Goal: Information Seeking & Learning: Learn about a topic

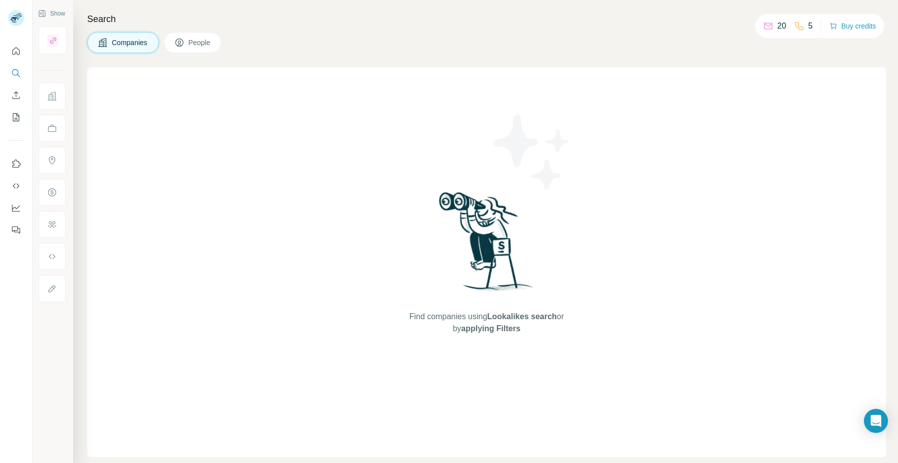
click at [200, 44] on span "People" at bounding box center [199, 43] width 23 height 10
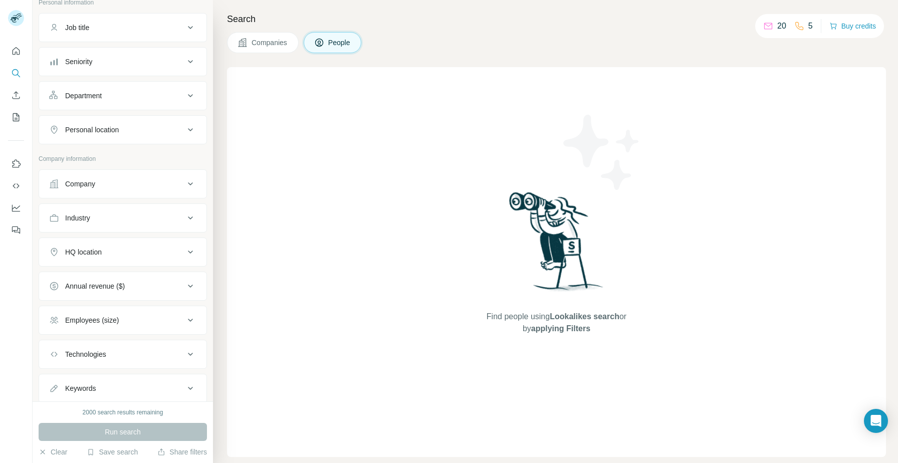
scroll to position [71, 0]
click at [145, 192] on div "Company" at bounding box center [123, 180] width 168 height 29
click at [148, 182] on div "Company" at bounding box center [116, 180] width 135 height 10
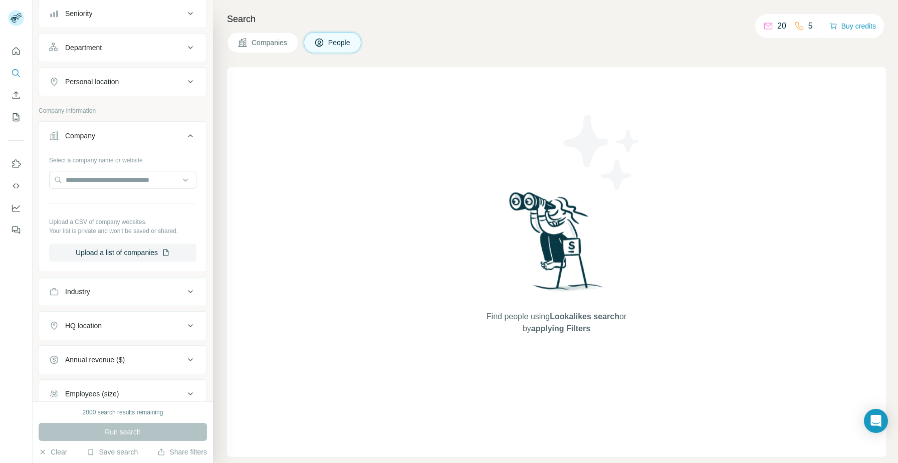
scroll to position [0, 0]
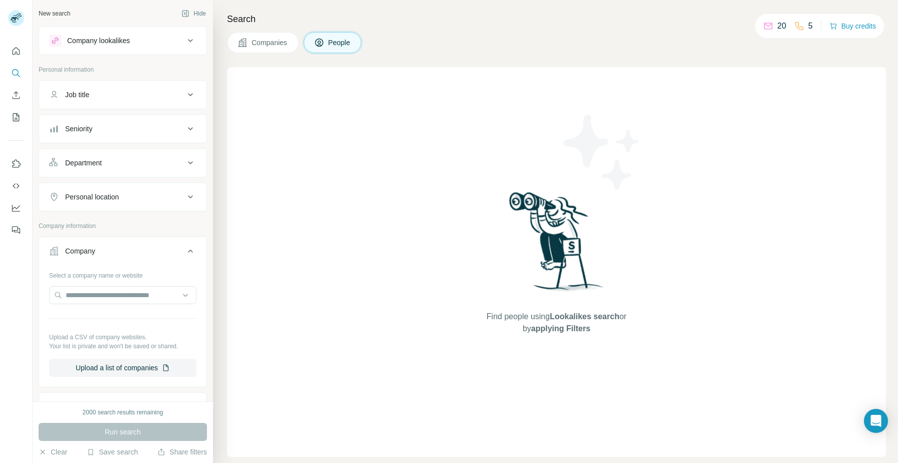
click at [289, 52] on button "Companies" at bounding box center [263, 42] width 72 height 21
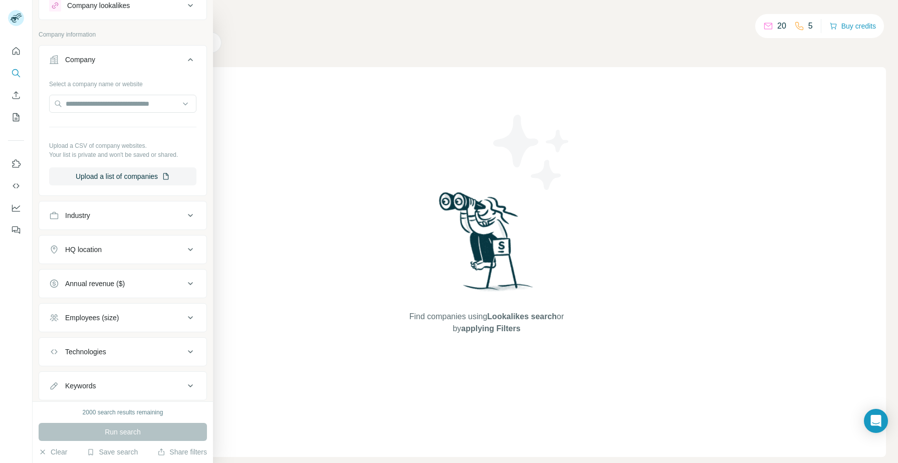
scroll to position [36, 0]
click at [140, 217] on div "Industry" at bounding box center [116, 215] width 135 height 10
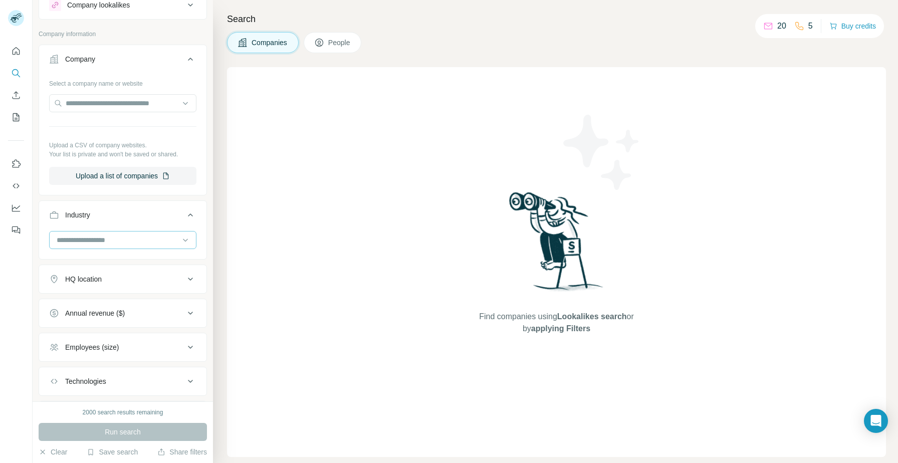
click at [119, 247] on div at bounding box center [118, 239] width 124 height 17
type input "*****"
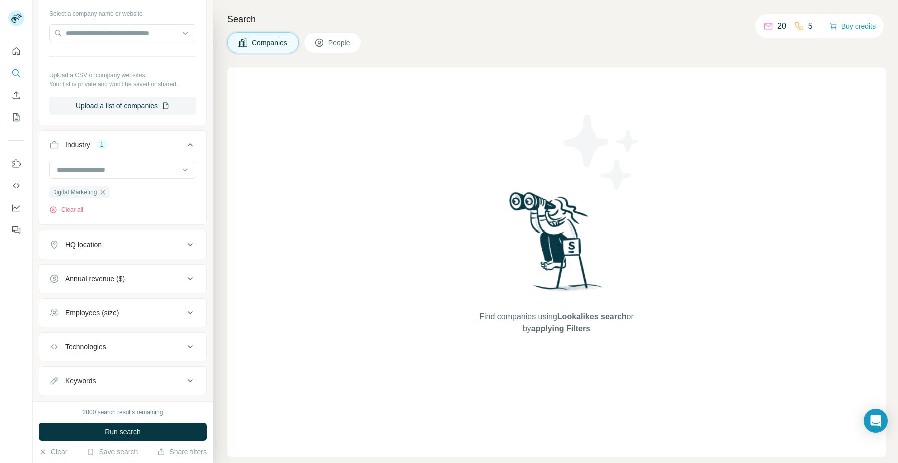
scroll to position [128, 0]
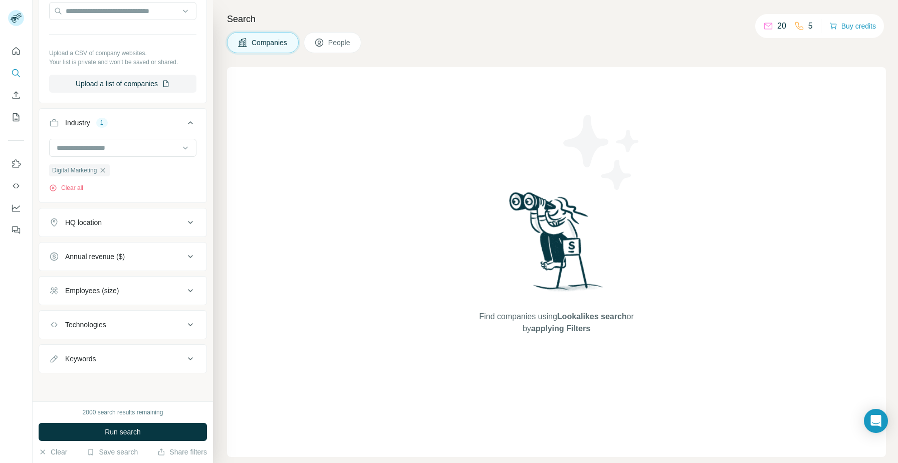
click at [139, 224] on div "HQ location" at bounding box center [116, 222] width 135 height 10
click at [118, 251] on input "text" at bounding box center [122, 247] width 147 height 18
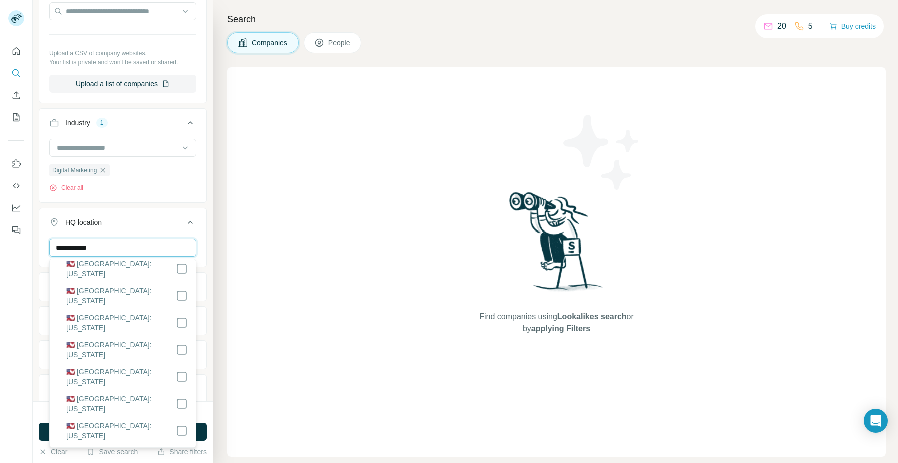
scroll to position [737, 0]
type input "**********"
click at [181, 217] on div "HQ location 1" at bounding box center [116, 222] width 135 height 10
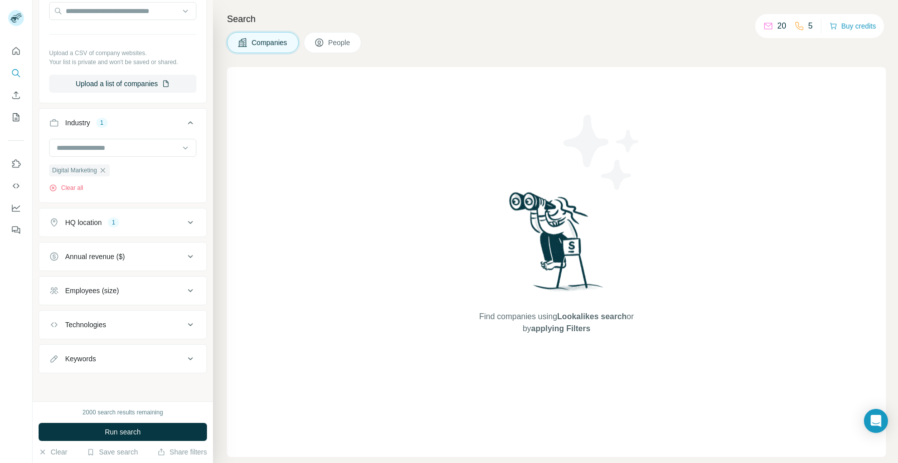
click at [144, 288] on div "Employees (size)" at bounding box center [116, 291] width 135 height 10
click at [54, 352] on icon at bounding box center [55, 350] width 12 height 12
click at [54, 369] on icon at bounding box center [55, 368] width 12 height 12
click at [58, 382] on icon at bounding box center [55, 387] width 12 height 12
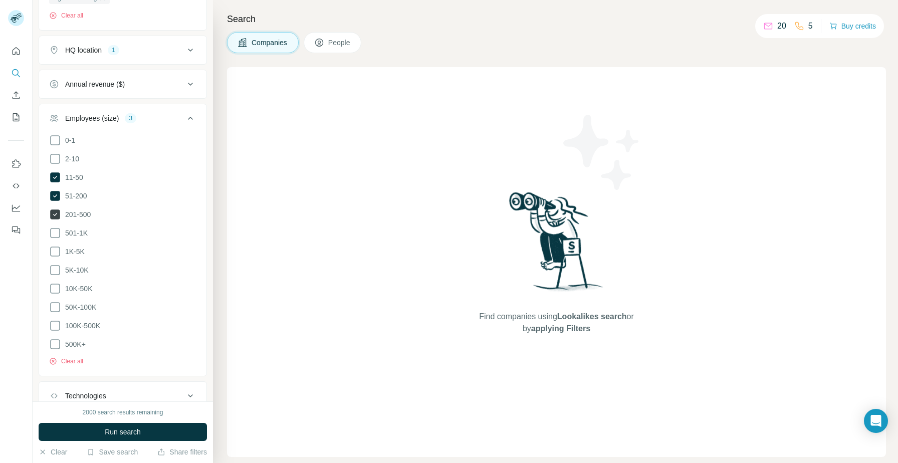
scroll to position [368, 0]
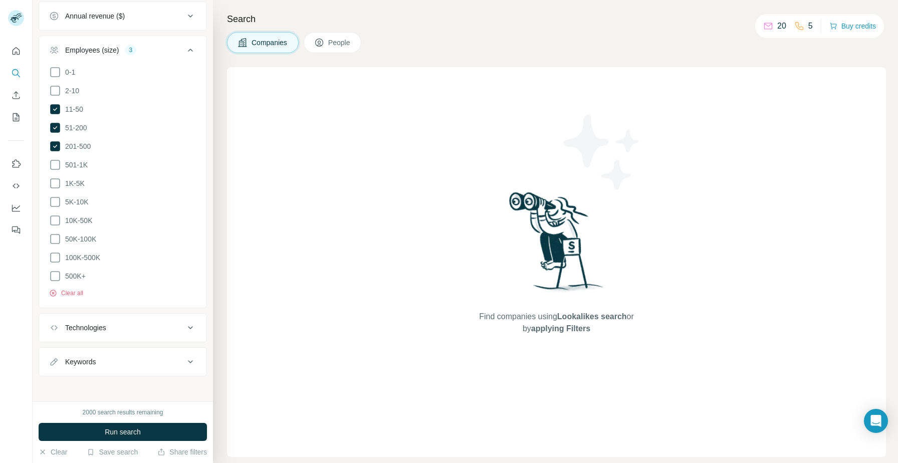
click at [107, 359] on div "Keywords" at bounding box center [116, 362] width 135 height 10
click at [99, 383] on input "text" at bounding box center [112, 387] width 127 height 18
type input "***"
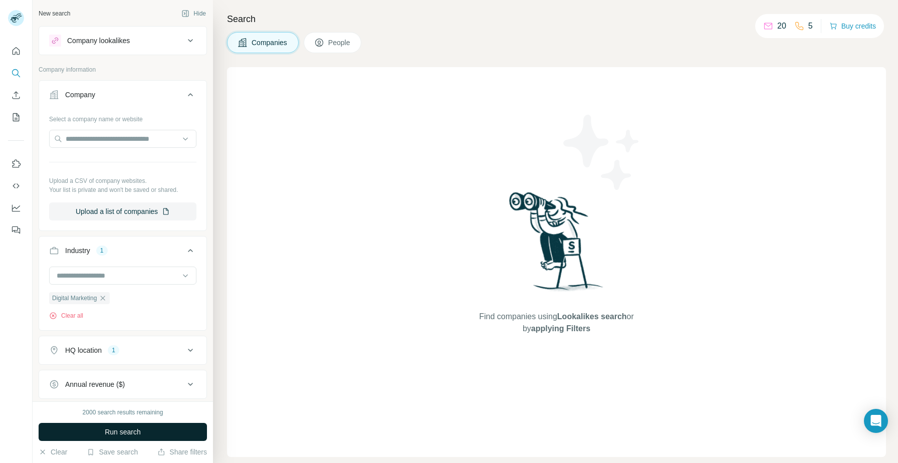
click at [150, 428] on button "Run search" at bounding box center [123, 432] width 168 height 18
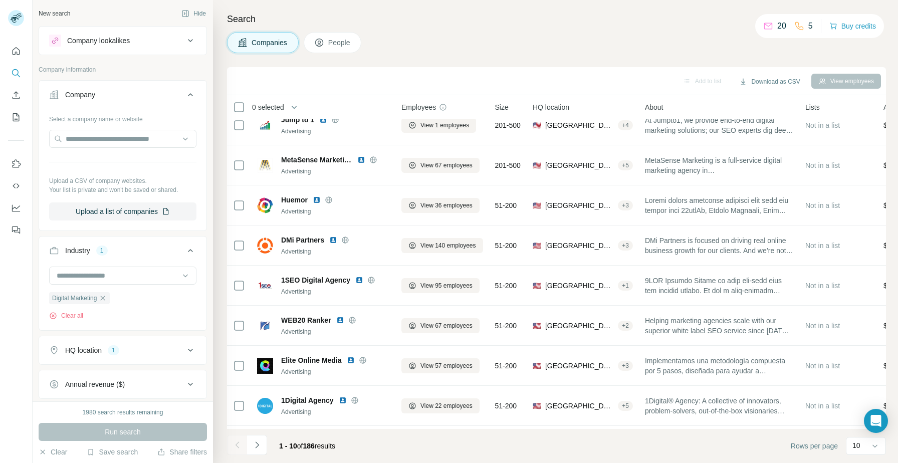
scroll to position [16, 0]
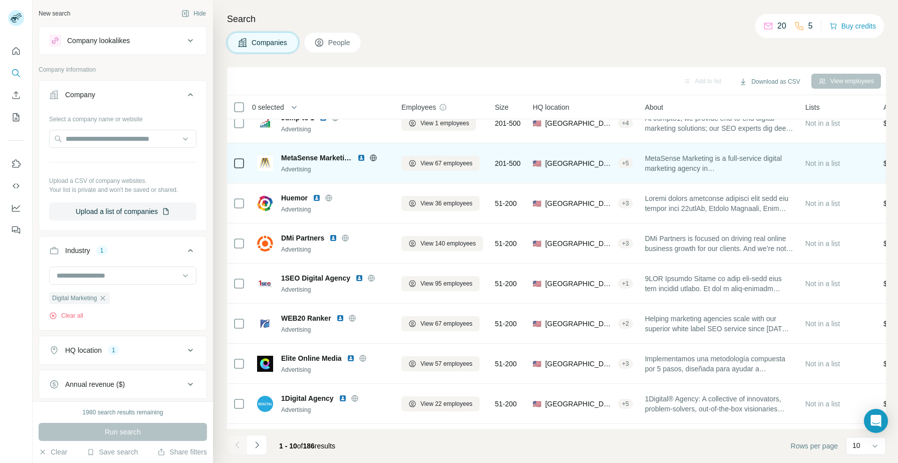
click at [363, 159] on img at bounding box center [361, 158] width 8 height 8
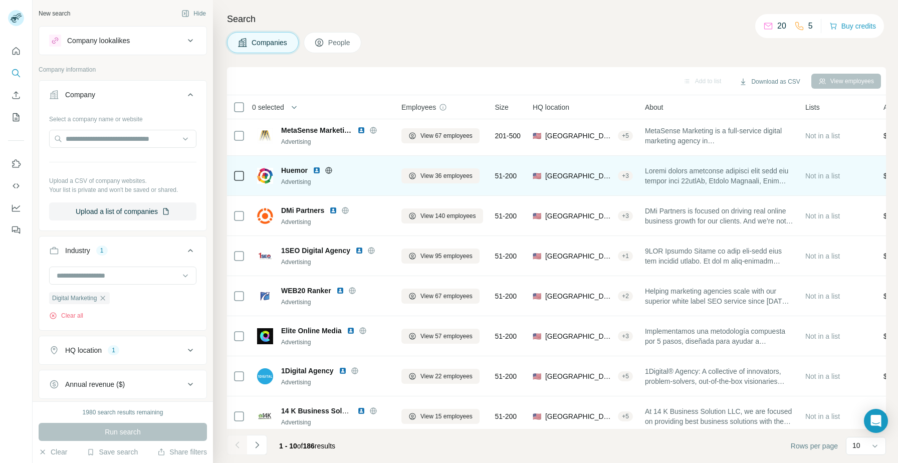
scroll to position [45, 0]
click at [315, 167] on img at bounding box center [317, 169] width 8 height 8
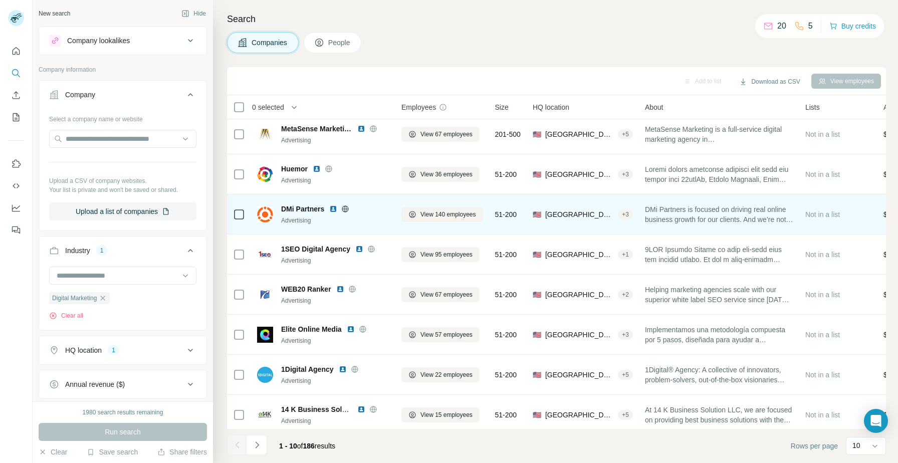
click at [336, 207] on img at bounding box center [333, 209] width 8 height 8
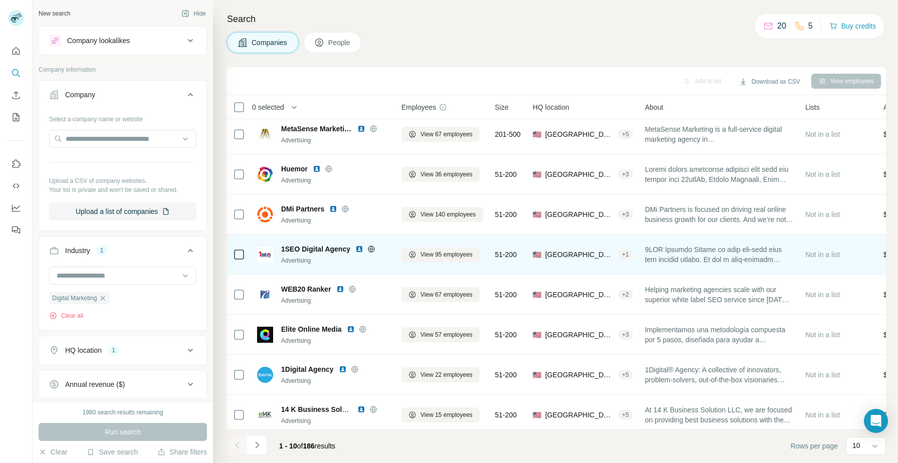
click at [359, 247] on img at bounding box center [359, 249] width 8 height 8
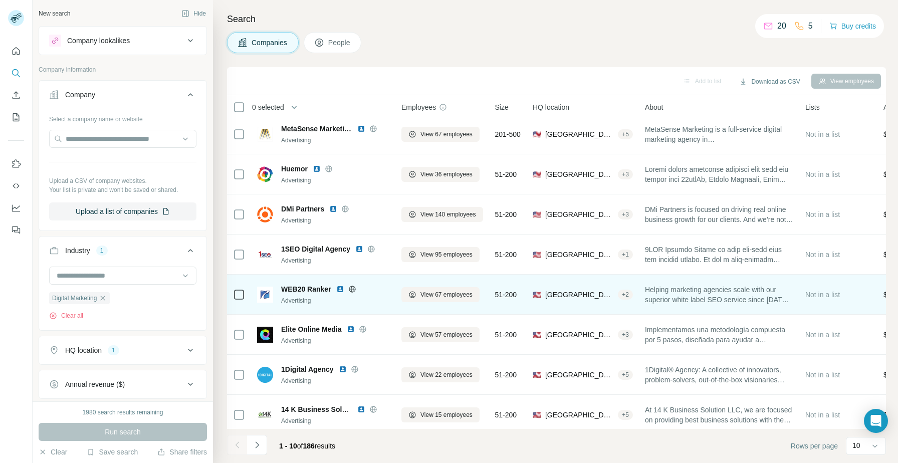
click at [340, 288] on img at bounding box center [340, 289] width 8 height 8
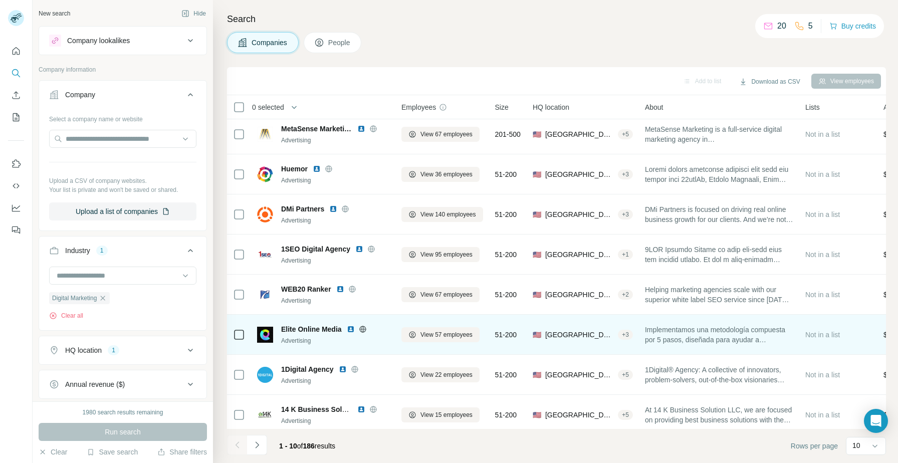
click at [351, 329] on img at bounding box center [351, 329] width 8 height 8
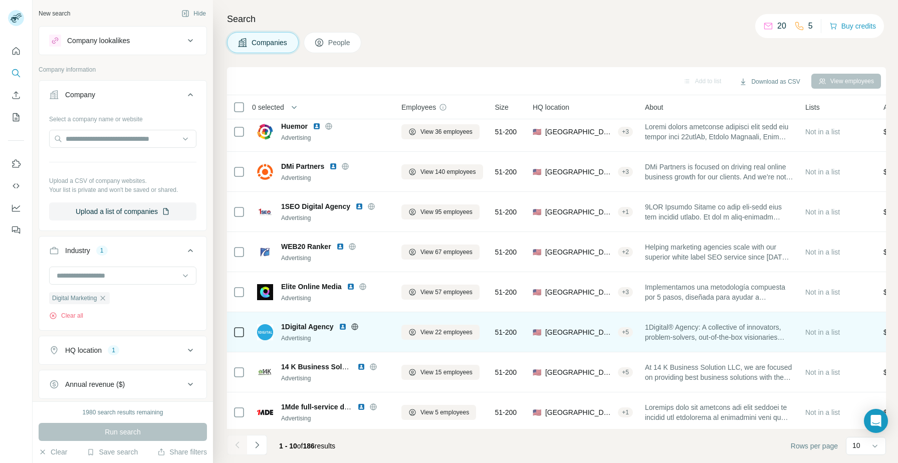
scroll to position [91, 0]
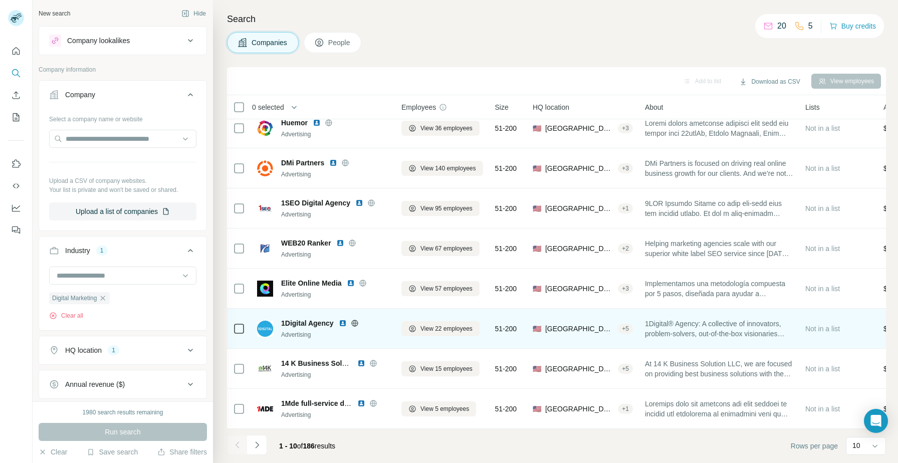
click at [343, 324] on img at bounding box center [343, 323] width 8 height 8
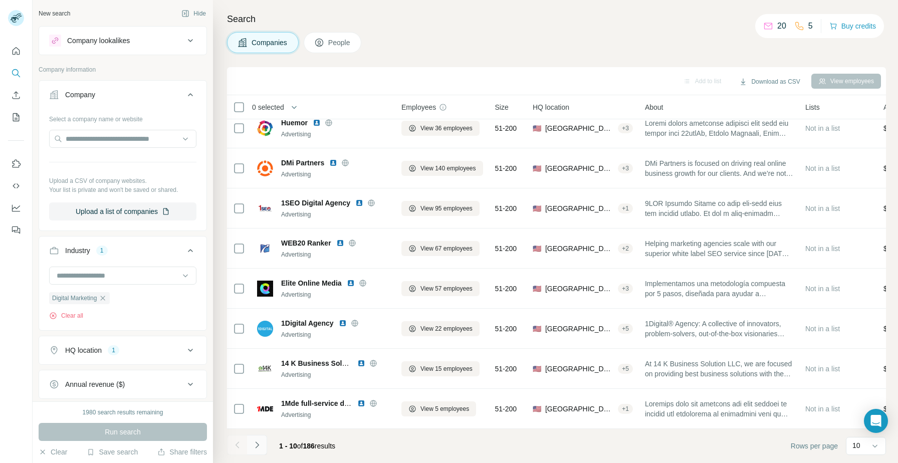
click at [250, 448] on button "Navigate to next page" at bounding box center [257, 445] width 20 height 20
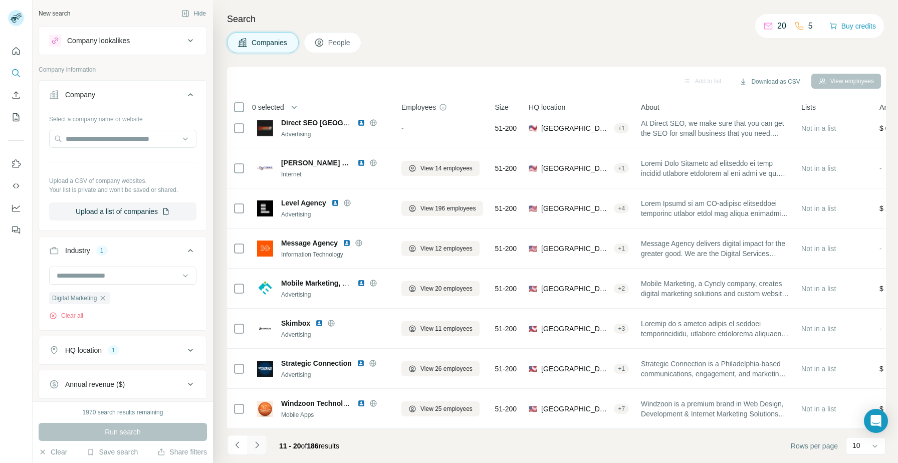
click at [255, 444] on icon "Navigate to next page" at bounding box center [257, 445] width 10 height 10
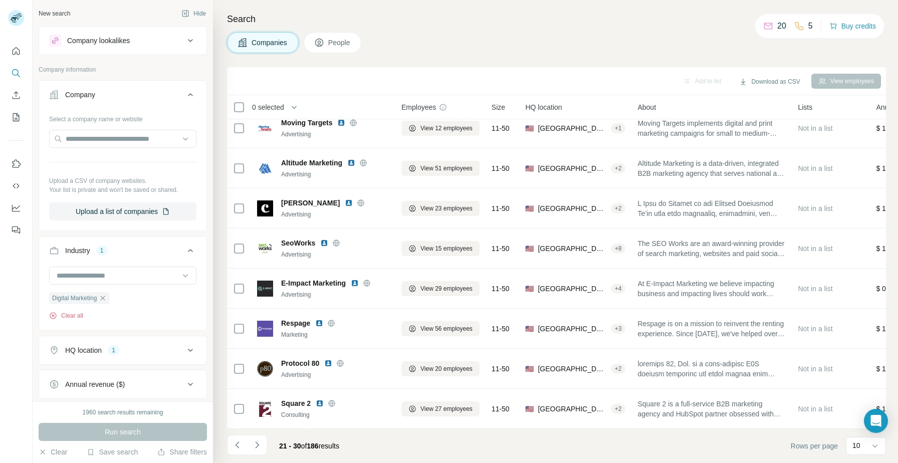
scroll to position [0, 0]
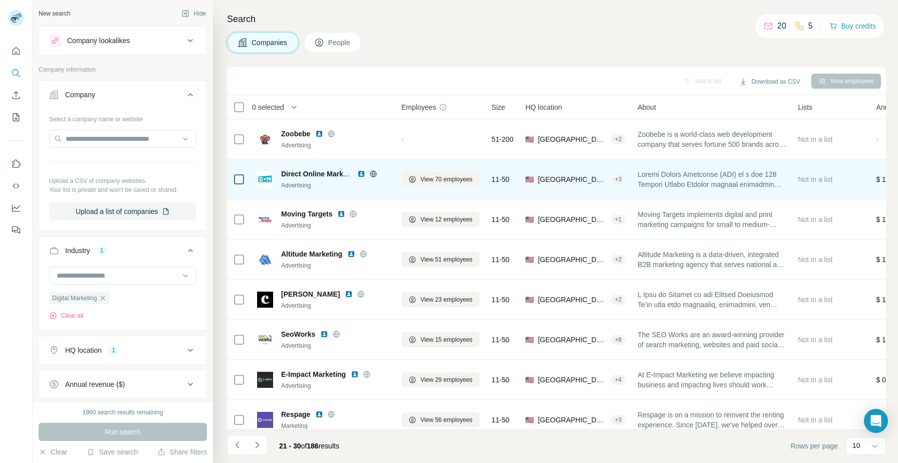
click at [358, 172] on img at bounding box center [361, 174] width 8 height 8
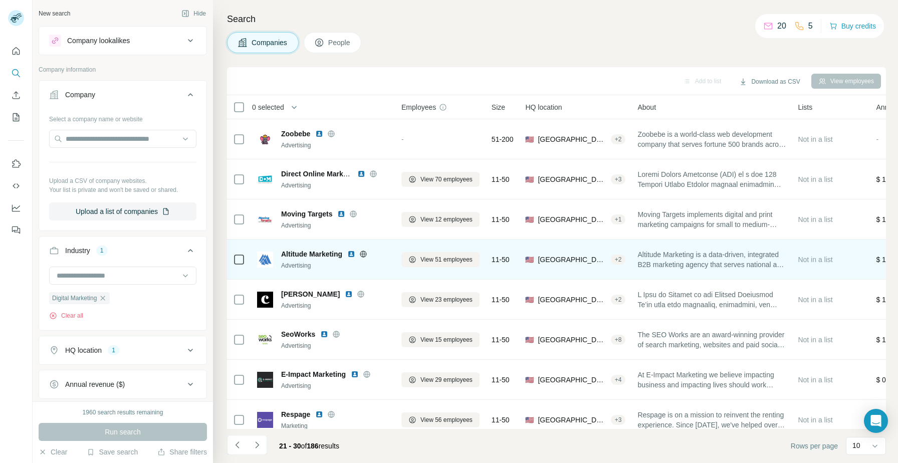
click at [350, 254] on img at bounding box center [351, 254] width 8 height 8
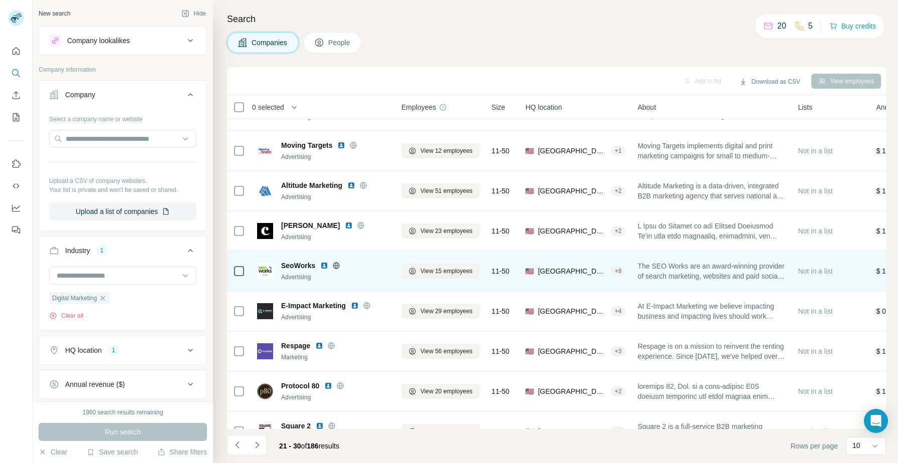
scroll to position [70, 0]
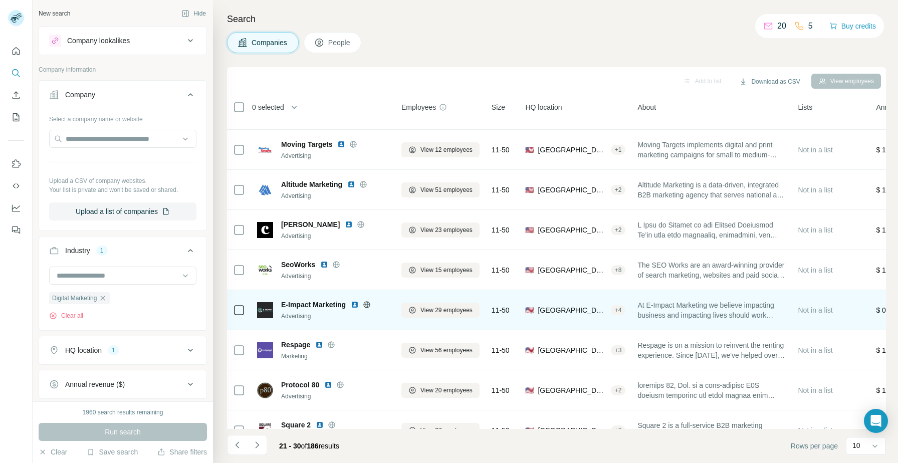
click at [357, 304] on img at bounding box center [355, 305] width 8 height 8
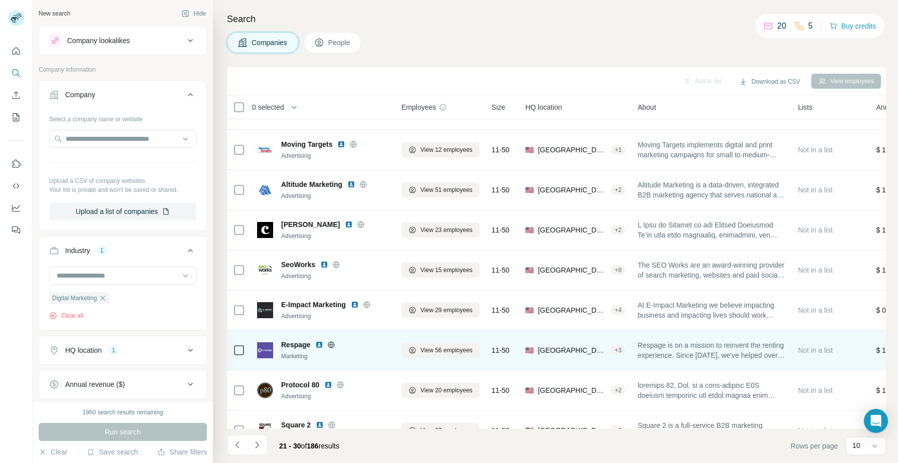
click at [319, 347] on img at bounding box center [319, 345] width 8 height 8
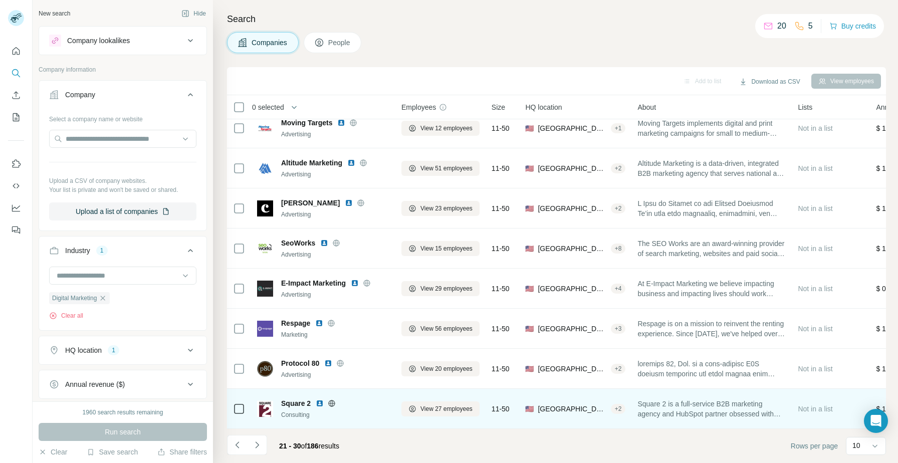
click at [318, 405] on img at bounding box center [320, 403] width 8 height 8
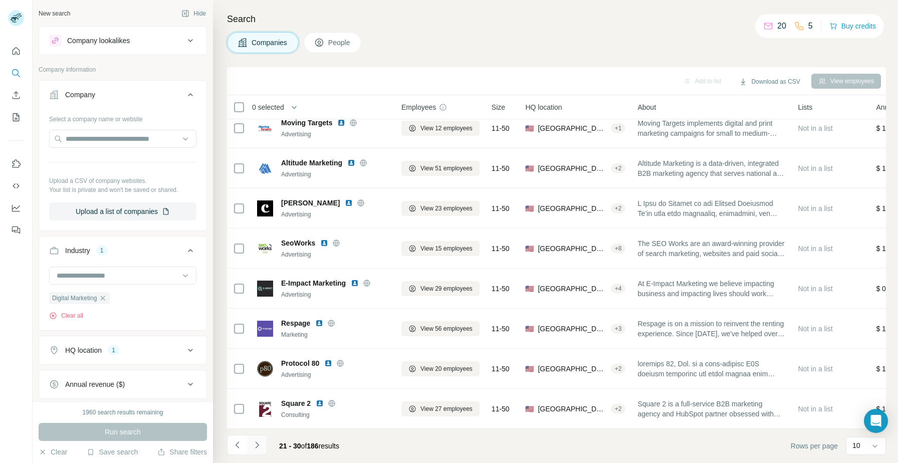
click at [257, 446] on icon "Navigate to next page" at bounding box center [257, 444] width 4 height 7
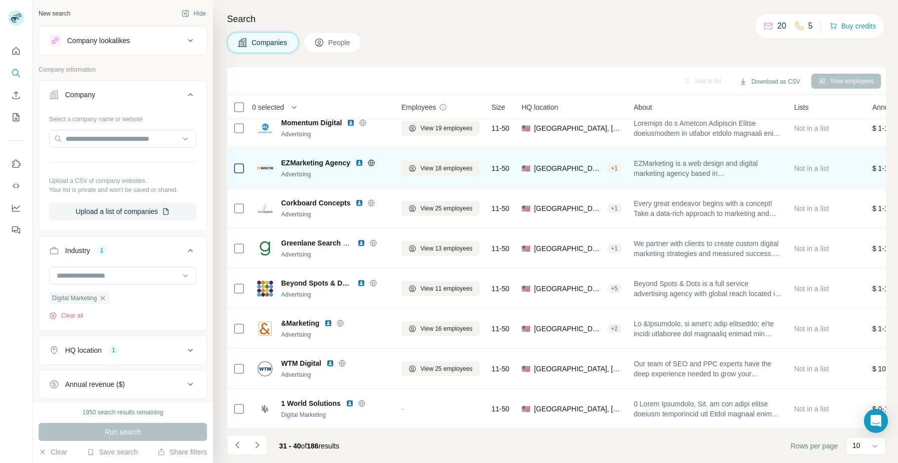
scroll to position [0, 0]
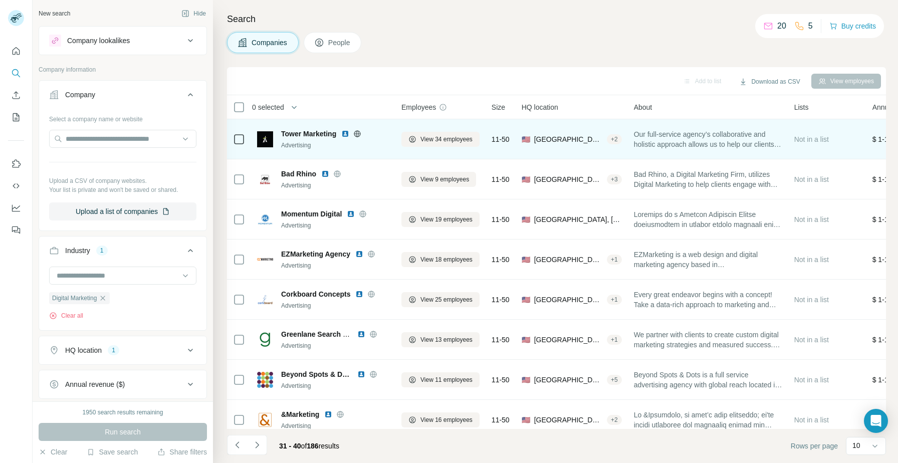
click at [347, 135] on img at bounding box center [345, 134] width 8 height 8
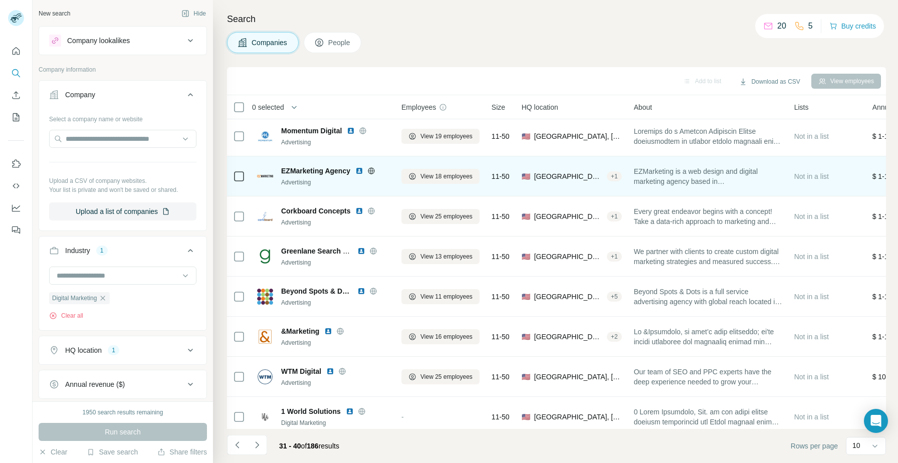
scroll to position [91, 0]
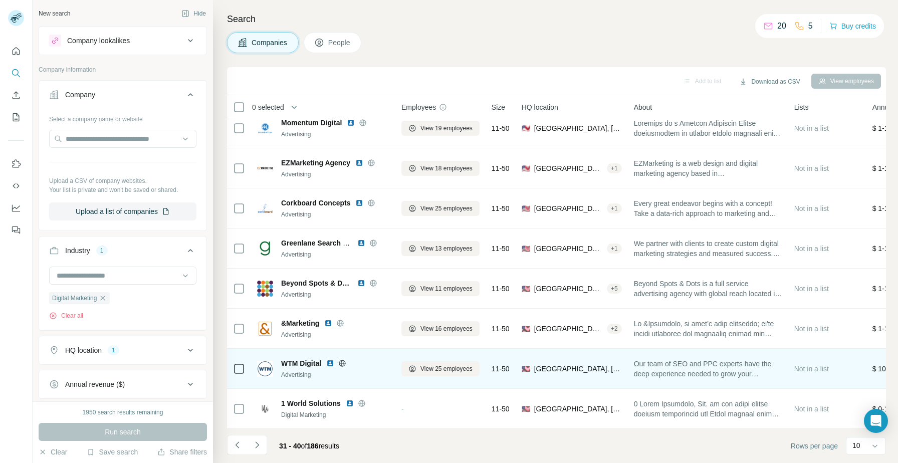
click at [328, 363] on img at bounding box center [330, 363] width 8 height 8
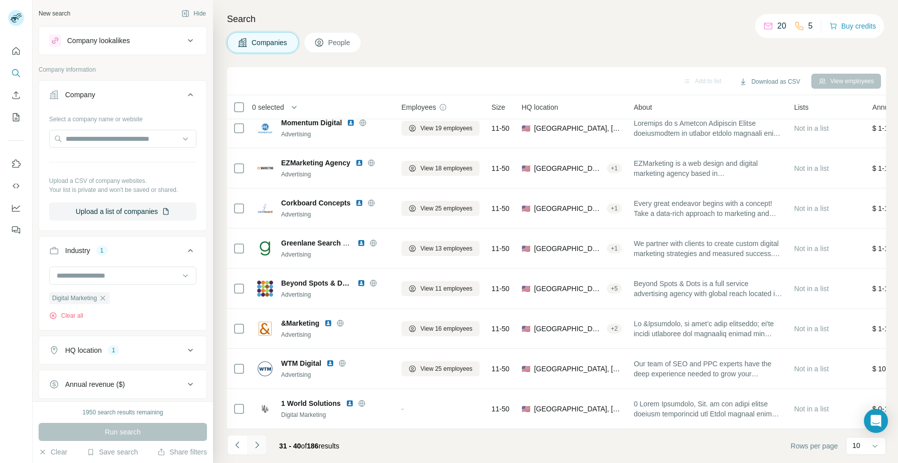
click at [257, 444] on icon "Navigate to next page" at bounding box center [257, 444] width 4 height 7
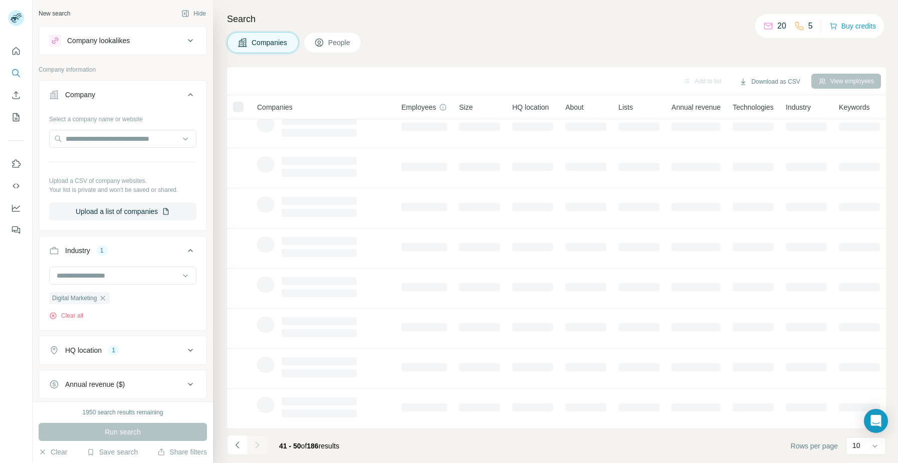
scroll to position [0, 0]
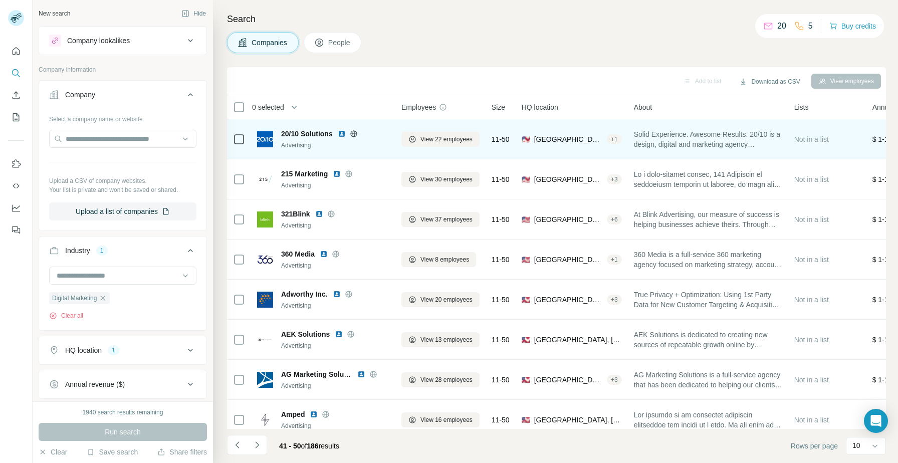
click at [341, 134] on img at bounding box center [342, 134] width 8 height 8
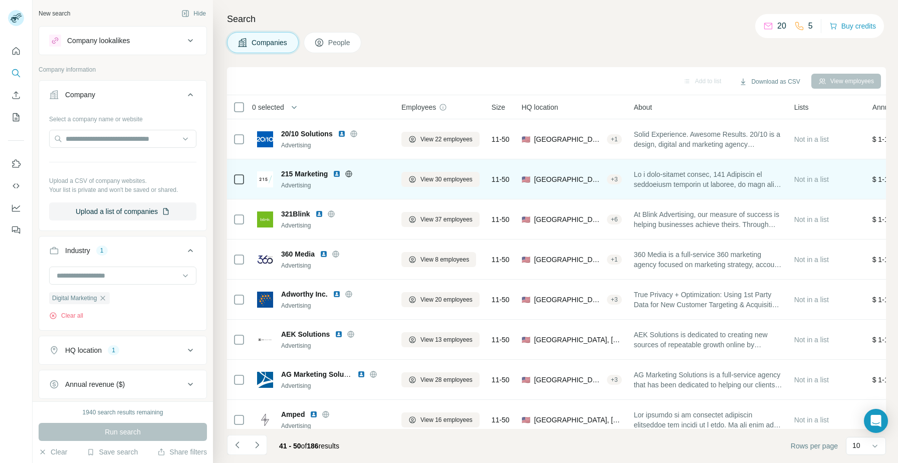
click at [337, 173] on img at bounding box center [337, 174] width 8 height 8
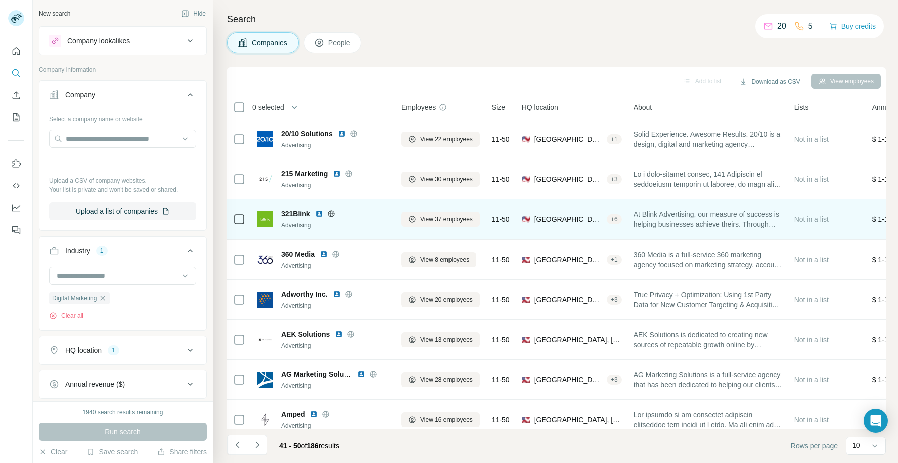
click at [321, 213] on img at bounding box center [319, 214] width 8 height 8
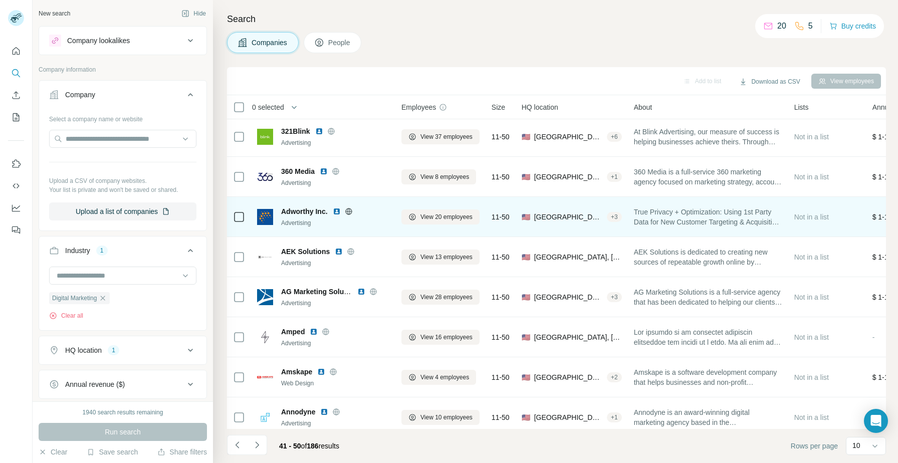
scroll to position [91, 0]
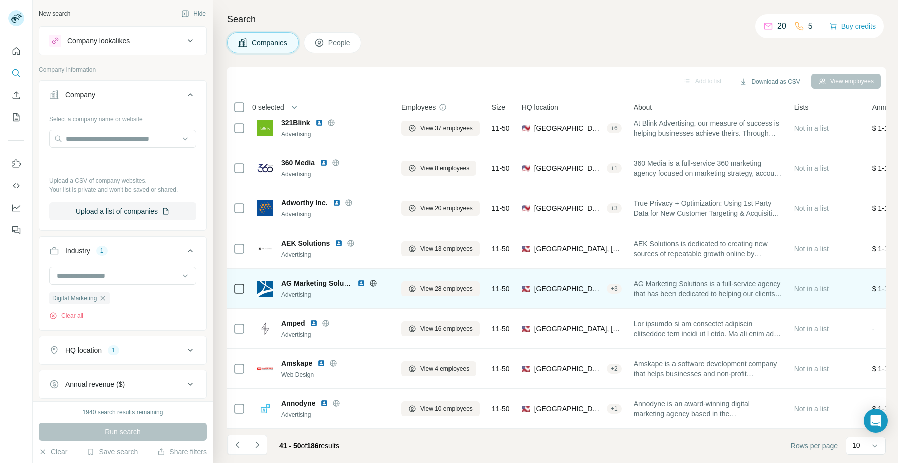
click at [361, 284] on img at bounding box center [361, 283] width 8 height 8
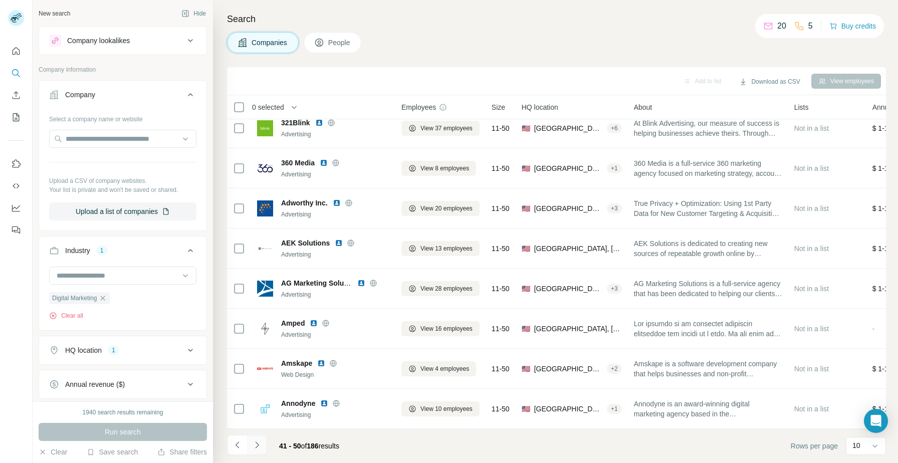
click at [256, 436] on button "Navigate to next page" at bounding box center [257, 445] width 20 height 20
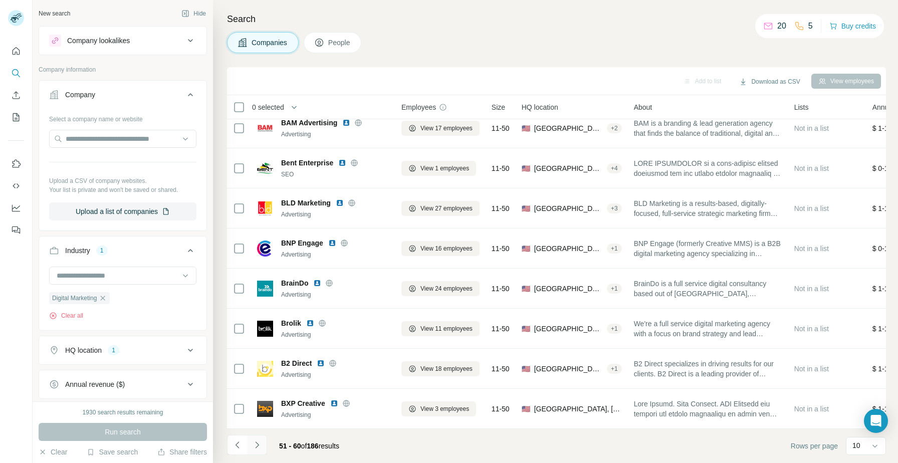
click at [261, 442] on button "Navigate to next page" at bounding box center [257, 445] width 20 height 20
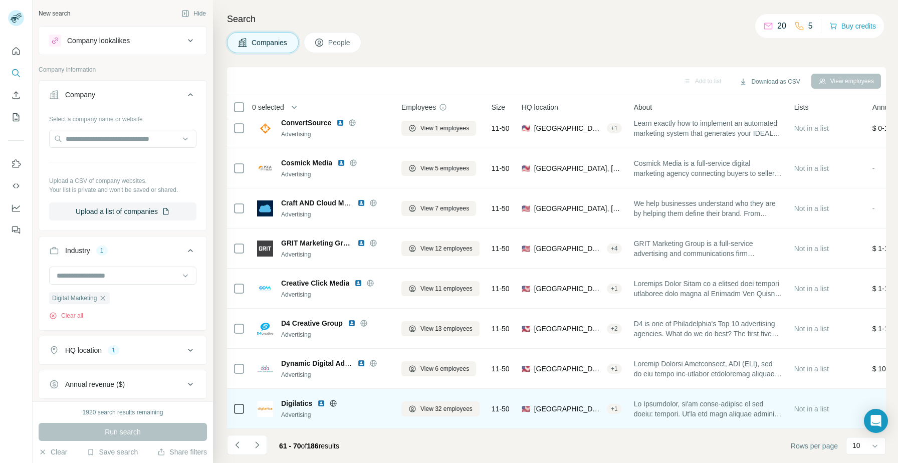
click at [321, 402] on img at bounding box center [321, 403] width 8 height 8
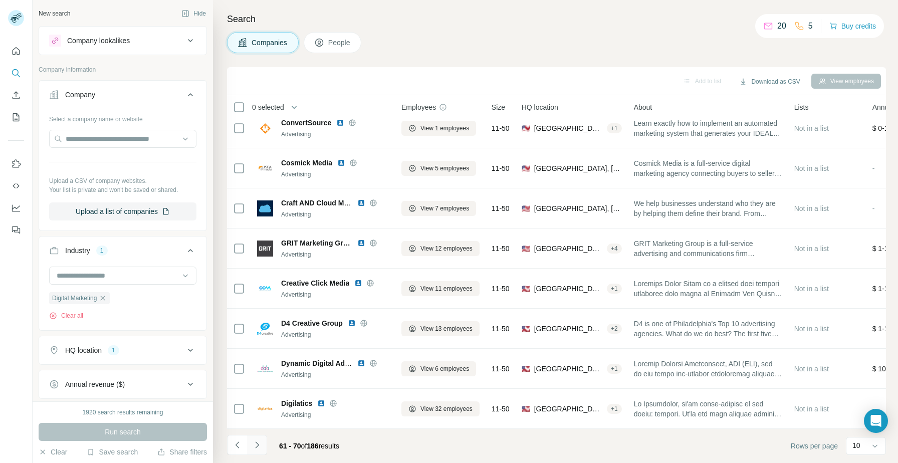
click at [264, 439] on button "Navigate to next page" at bounding box center [257, 445] width 20 height 20
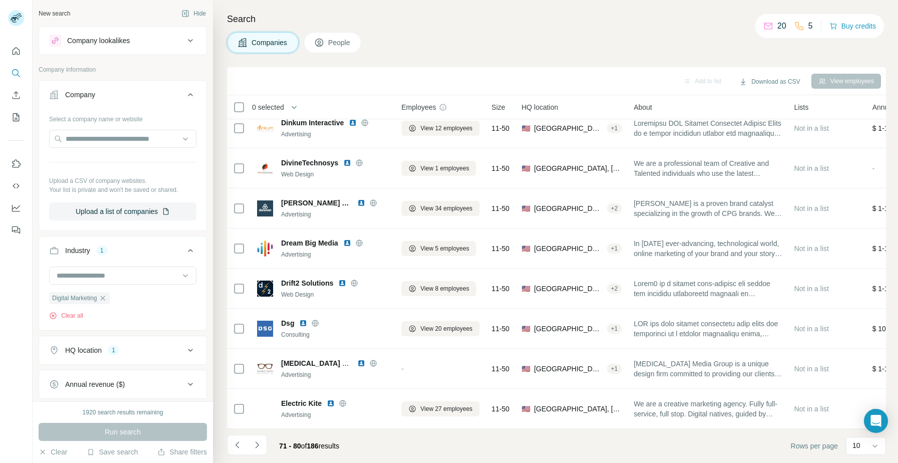
scroll to position [0, 0]
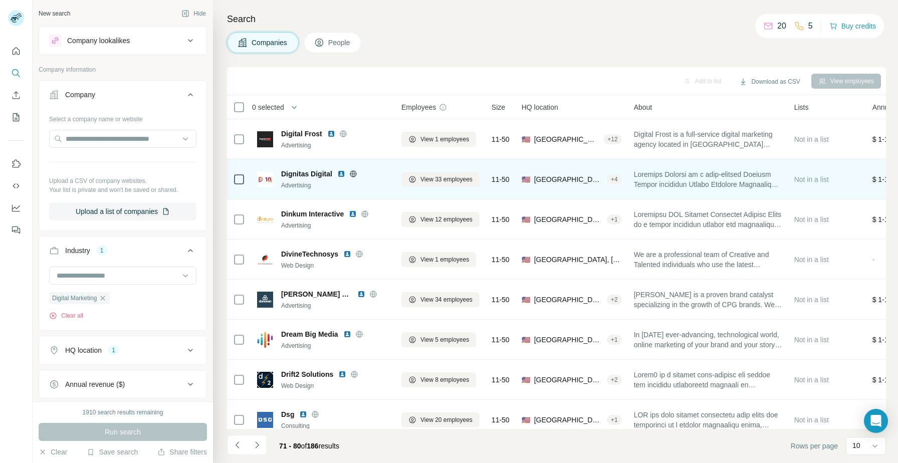
click at [340, 176] on img at bounding box center [341, 174] width 8 height 8
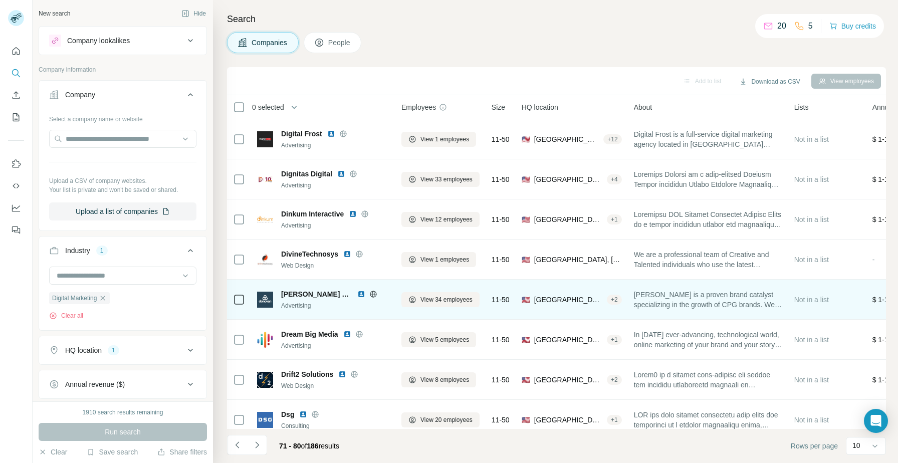
scroll to position [91, 0]
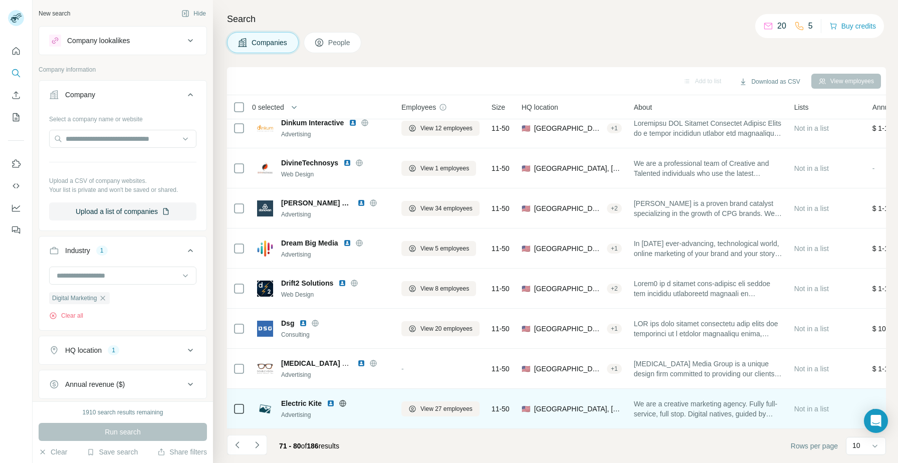
click at [332, 405] on img at bounding box center [331, 403] width 8 height 8
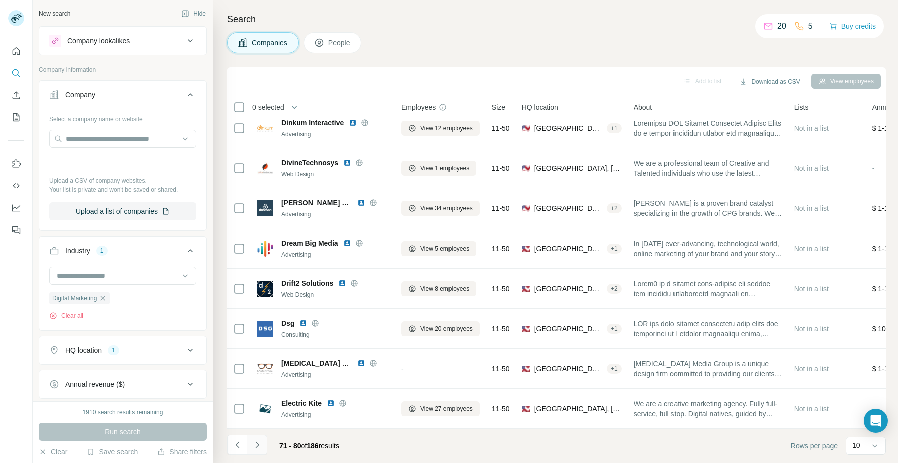
click at [256, 447] on icon "Navigate to next page" at bounding box center [257, 445] width 10 height 10
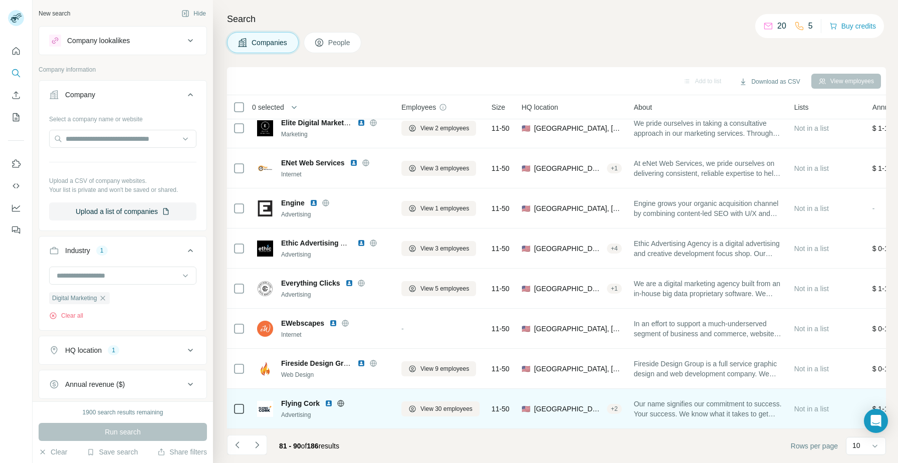
click at [329, 404] on img at bounding box center [329, 403] width 8 height 8
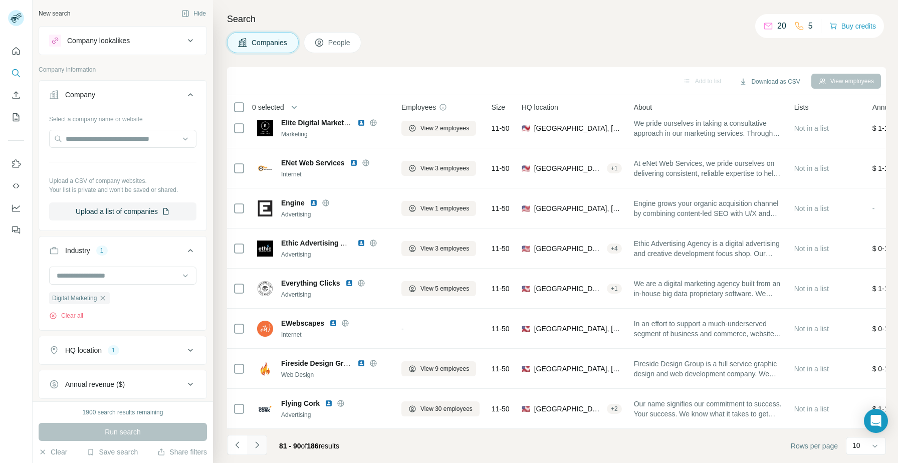
click at [259, 444] on icon "Navigate to next page" at bounding box center [257, 445] width 10 height 10
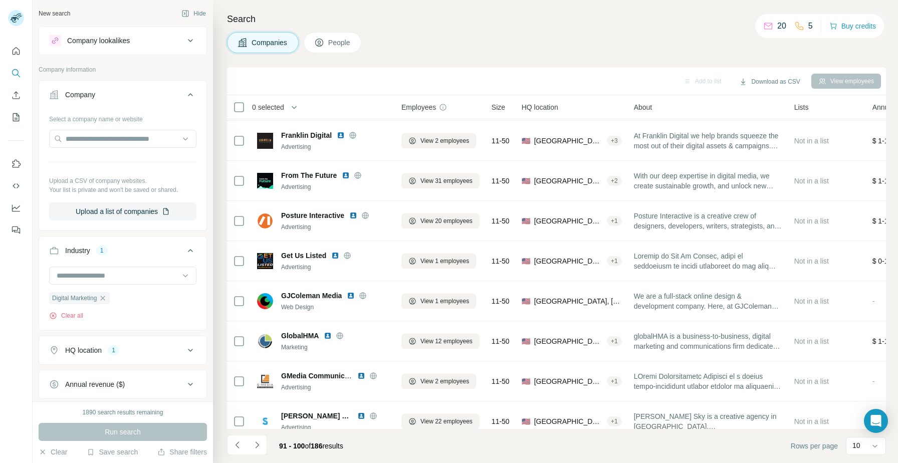
scroll to position [89, 0]
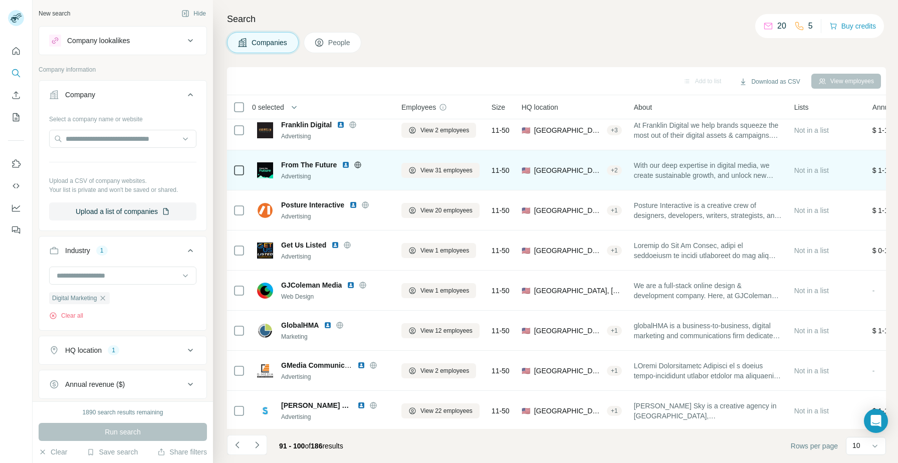
click at [345, 163] on img at bounding box center [346, 165] width 8 height 8
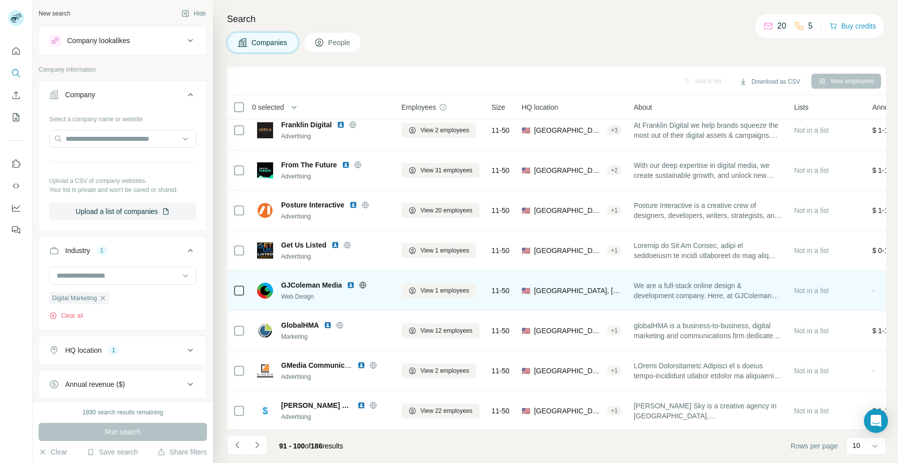
scroll to position [91, 0]
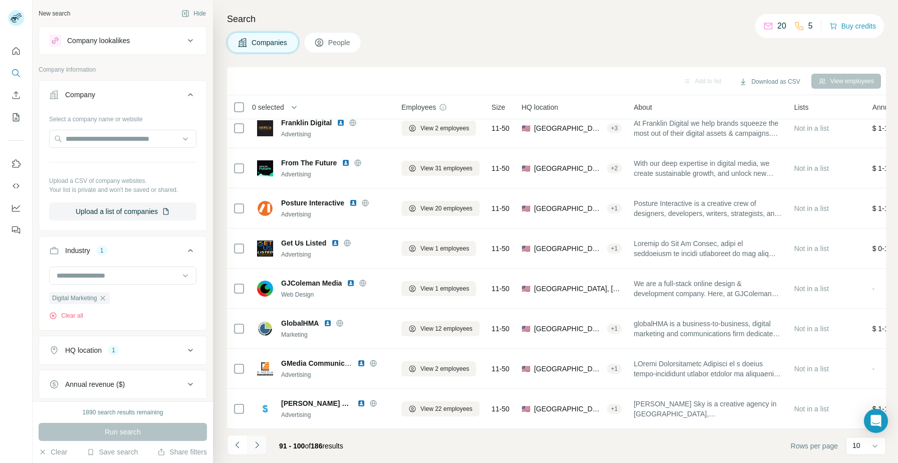
click at [260, 446] on icon "Navigate to next page" at bounding box center [257, 445] width 10 height 10
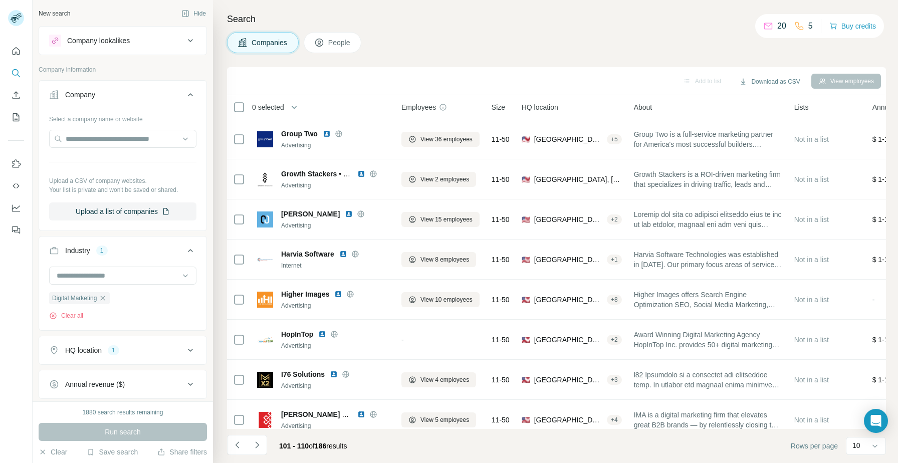
scroll to position [0, 0]
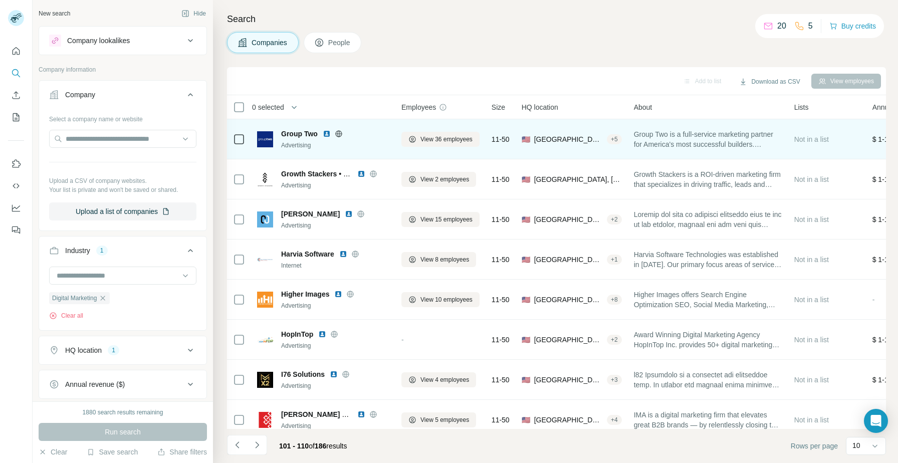
click at [327, 134] on img at bounding box center [327, 134] width 8 height 8
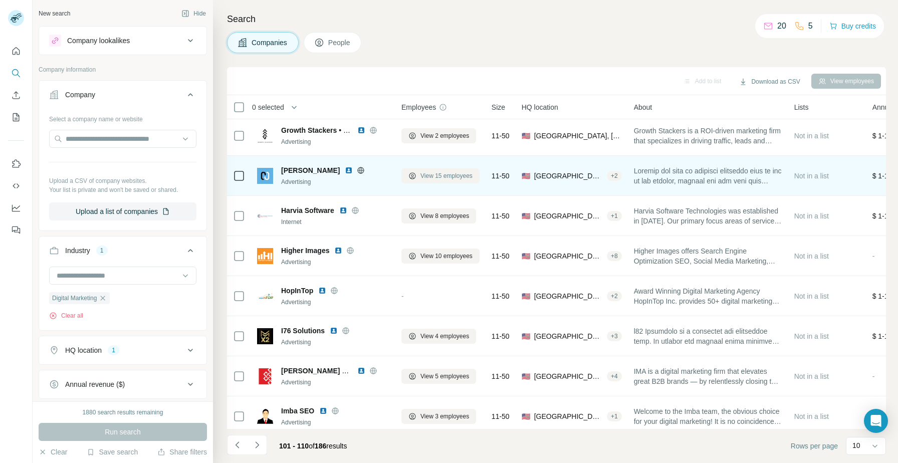
scroll to position [91, 0]
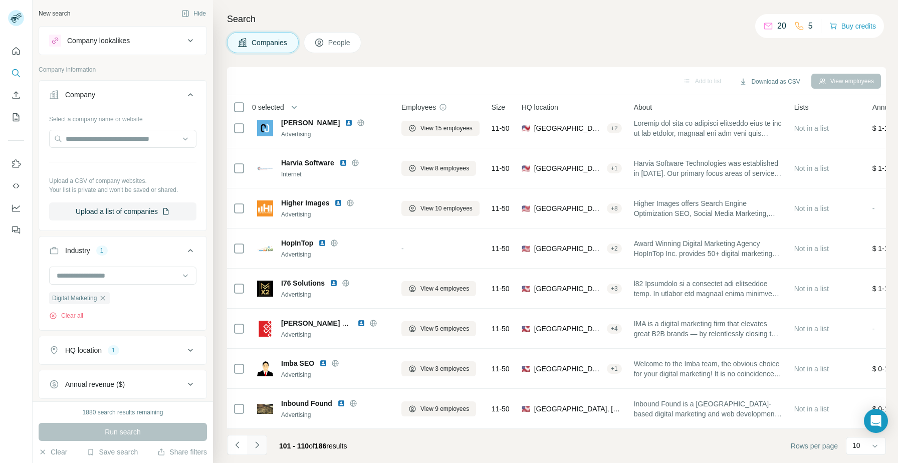
click at [260, 445] on icon "Navigate to next page" at bounding box center [257, 445] width 10 height 10
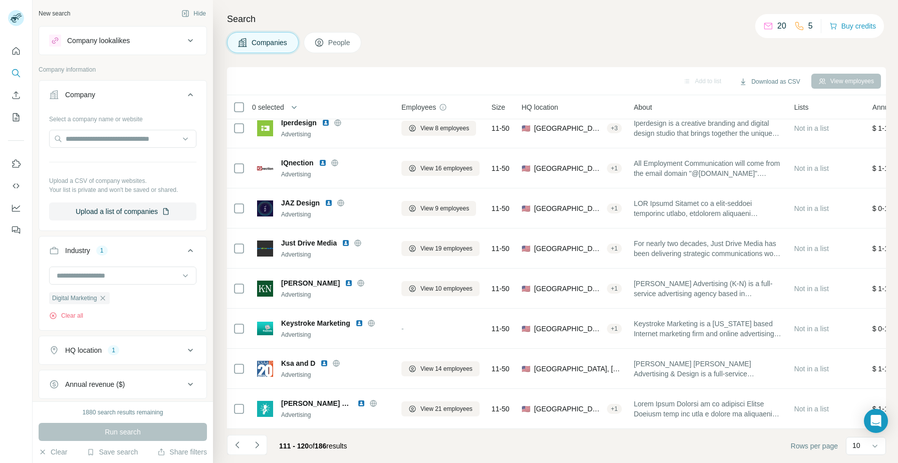
scroll to position [0, 0]
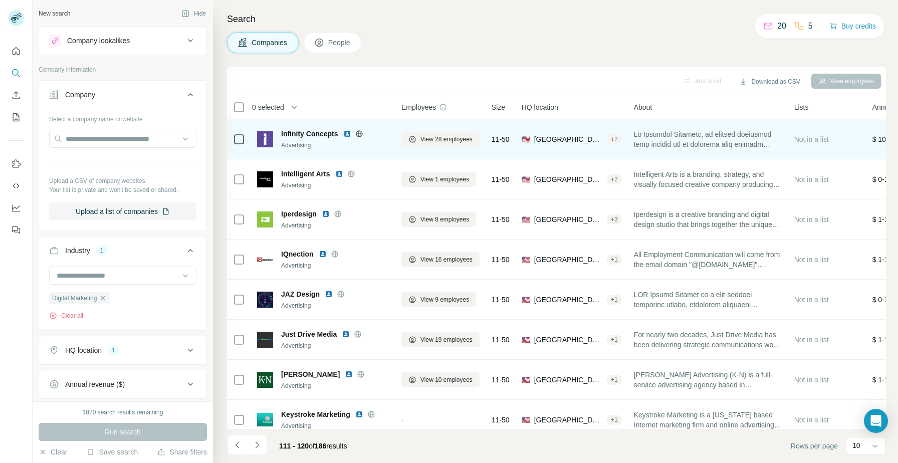
click at [348, 134] on img at bounding box center [347, 134] width 8 height 8
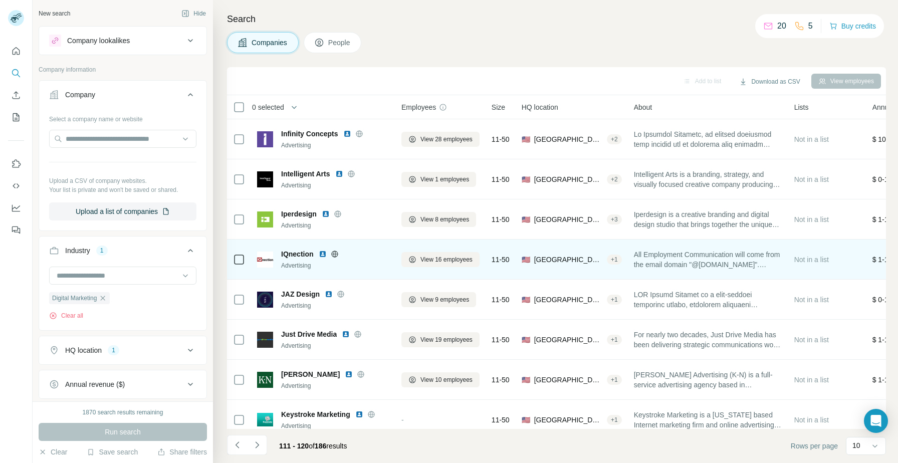
scroll to position [91, 0]
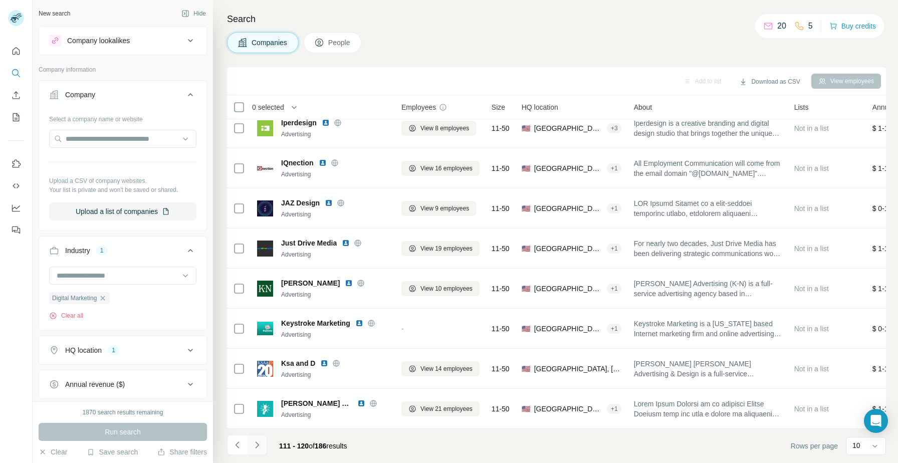
click at [263, 448] on button "Navigate to next page" at bounding box center [257, 445] width 20 height 20
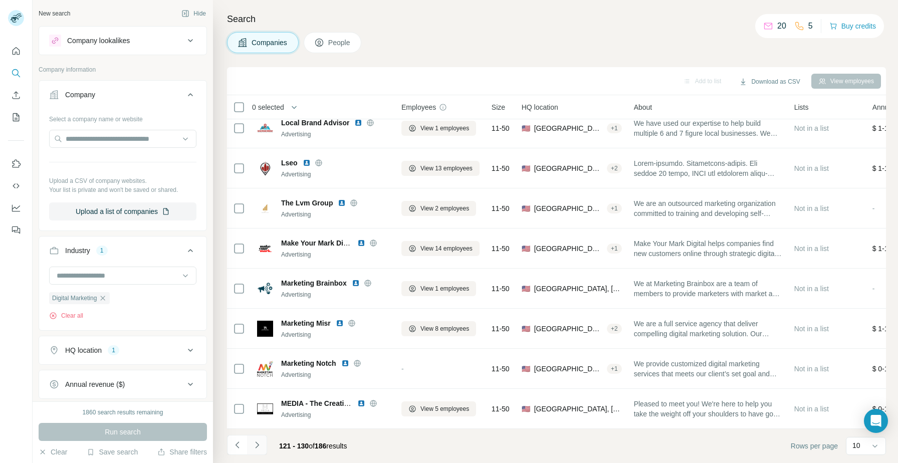
click at [258, 446] on icon "Navigate to next page" at bounding box center [257, 445] width 10 height 10
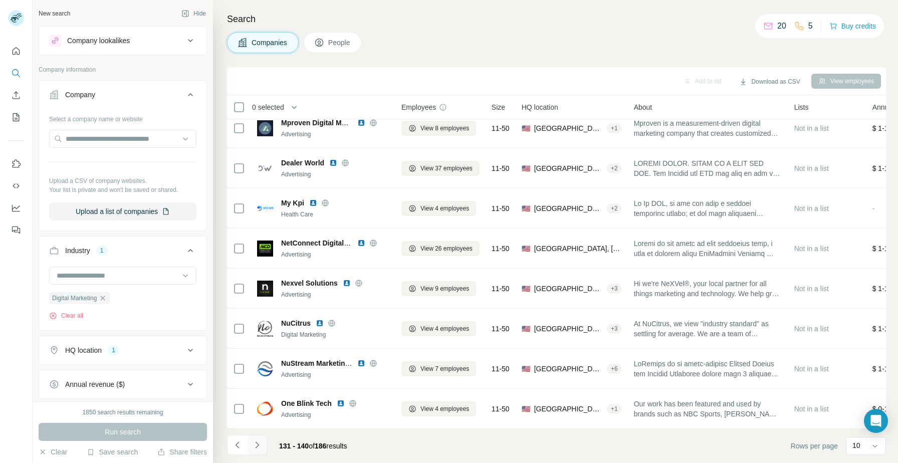
scroll to position [0, 0]
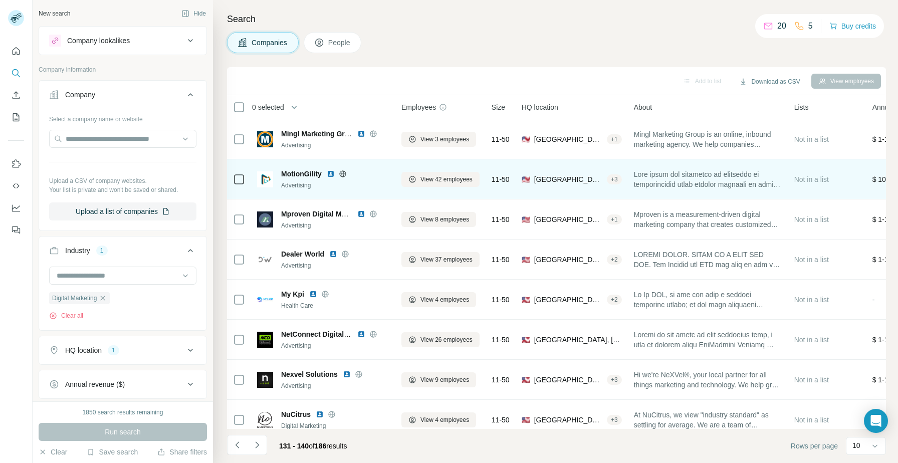
click at [331, 174] on img at bounding box center [331, 174] width 8 height 8
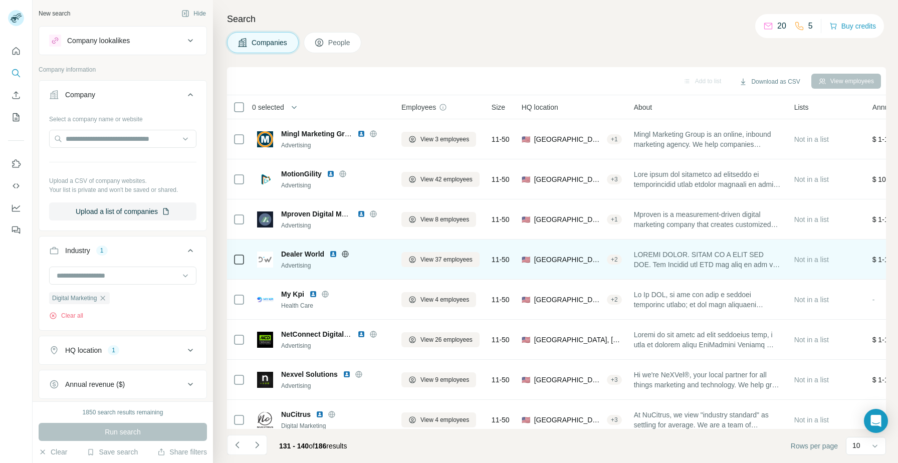
click at [332, 253] on img at bounding box center [333, 254] width 8 height 8
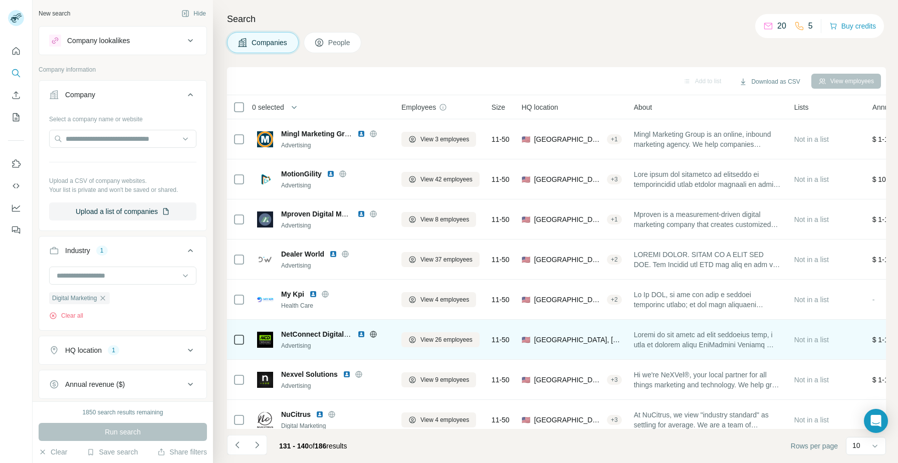
click at [361, 332] on img at bounding box center [361, 334] width 8 height 8
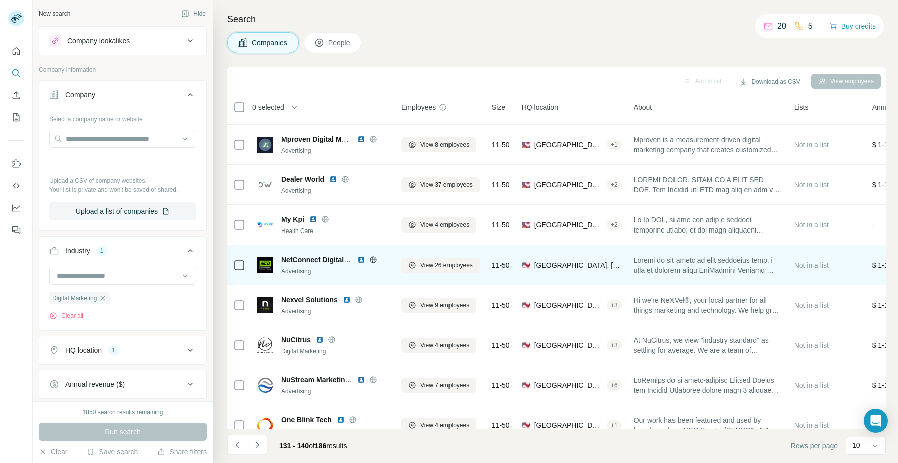
scroll to position [91, 0]
